Goal: Navigation & Orientation: Find specific page/section

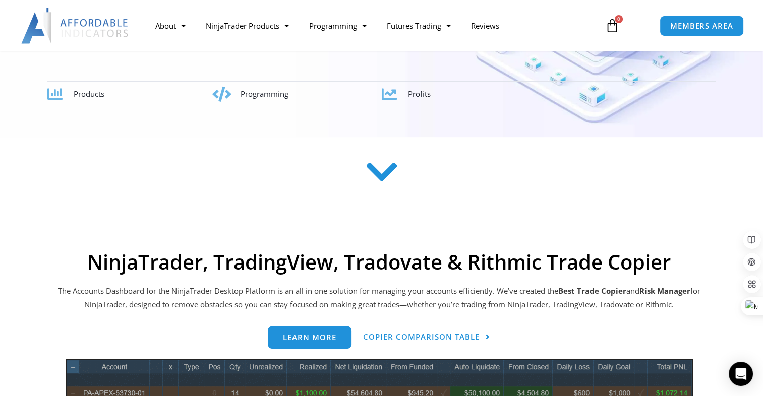
click at [375, 181] on icon at bounding box center [381, 172] width 36 height 36
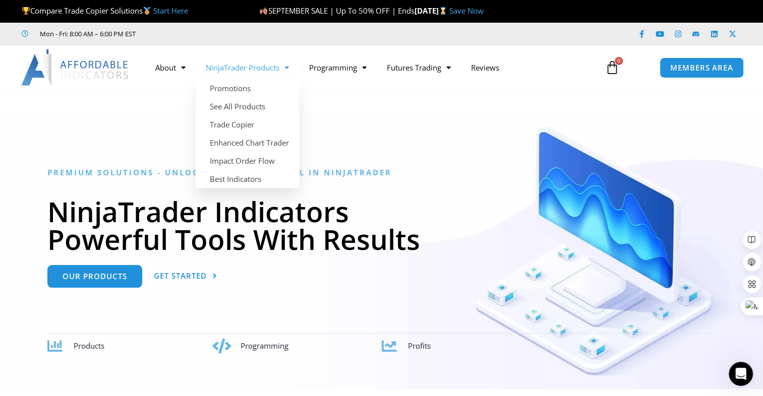
click at [275, 66] on link "NinjaTrader Products" at bounding box center [247, 67] width 103 height 23
